Goal: Information Seeking & Learning: Learn about a topic

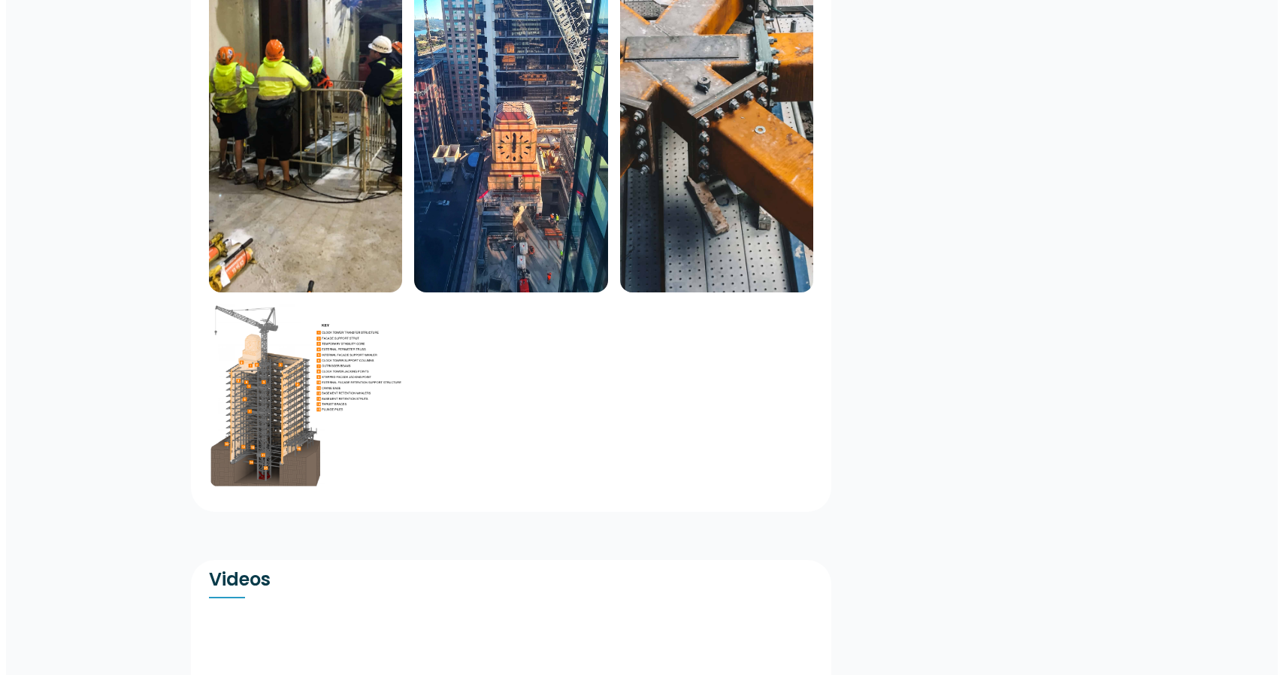
scroll to position [2413, 0]
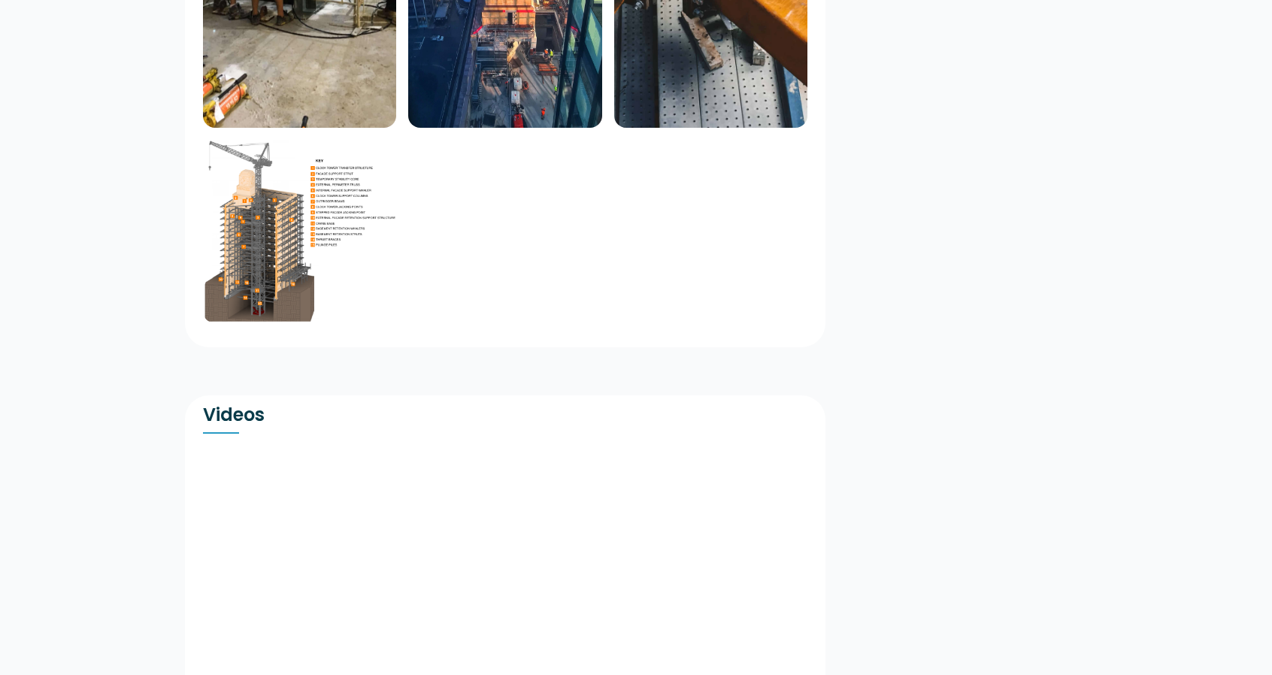
click at [204, 182] on img at bounding box center [299, 231] width 193 height 183
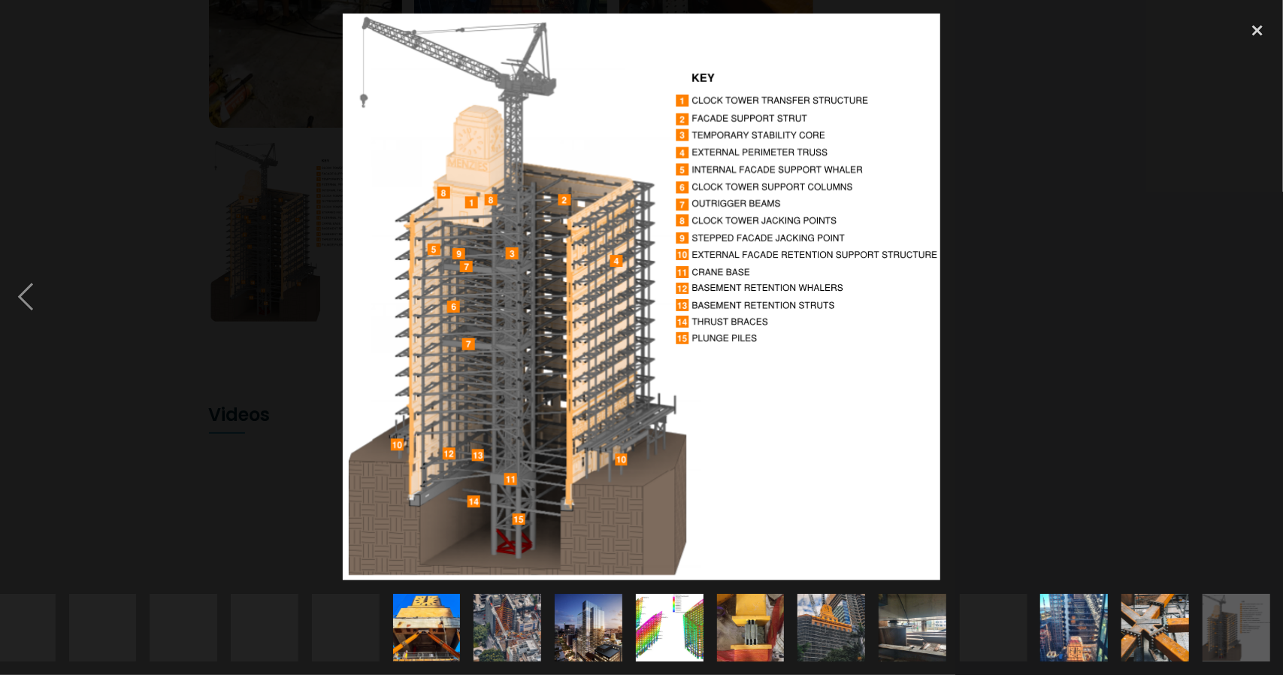
scroll to position [0, 26]
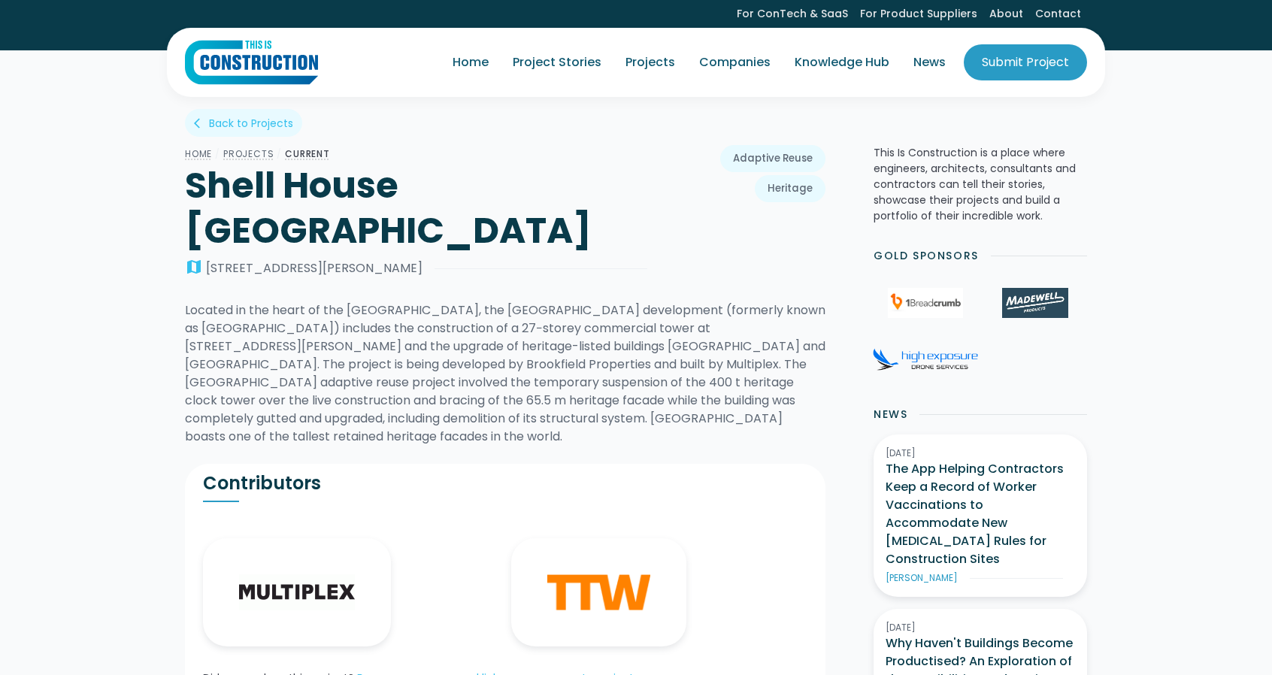
scroll to position [2413, 0]
